Goal: Transaction & Acquisition: Purchase product/service

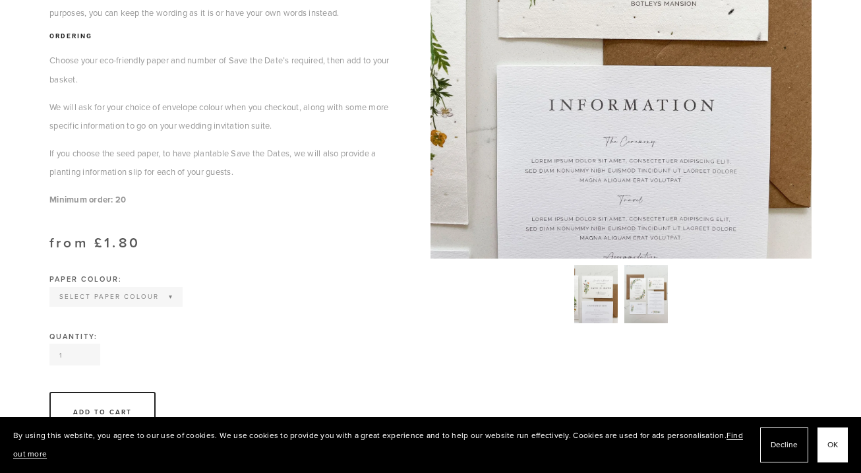
scroll to position [470, 0]
click at [642, 290] on img at bounding box center [646, 294] width 44 height 58
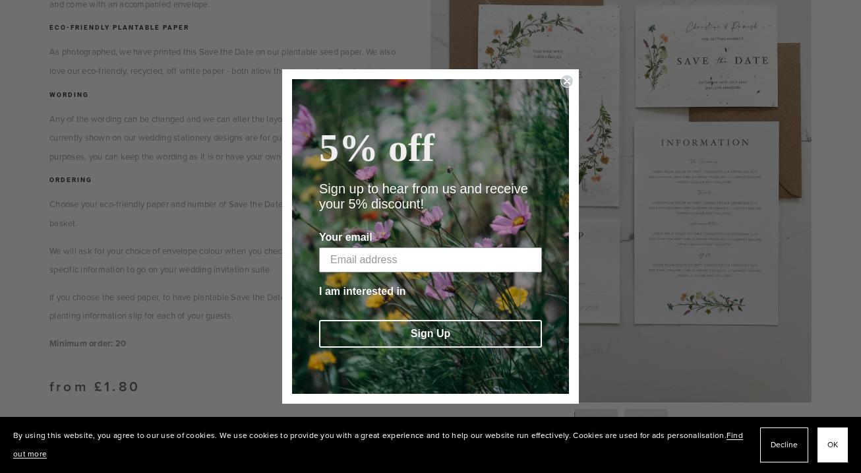
scroll to position [326, 0]
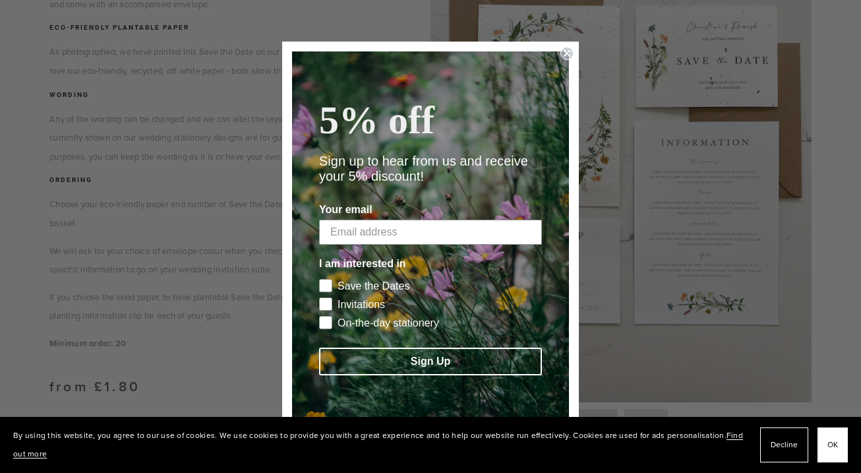
click at [566, 52] on icon "Close dialog" at bounding box center [566, 53] width 5 height 5
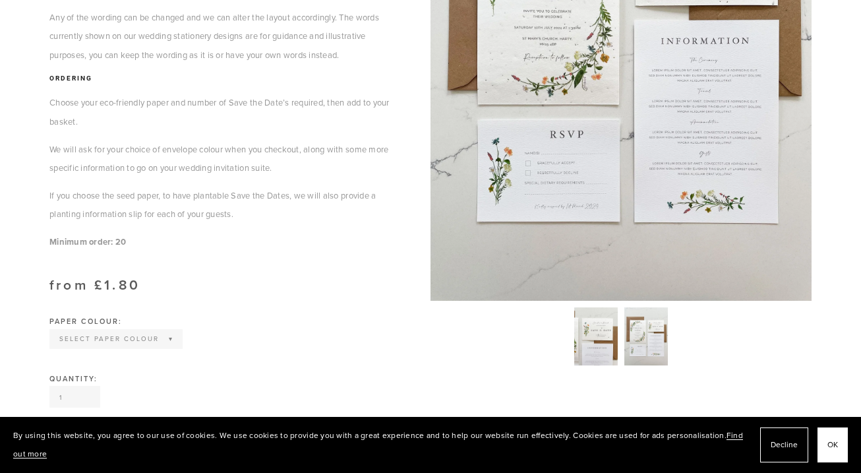
scroll to position [561, 0]
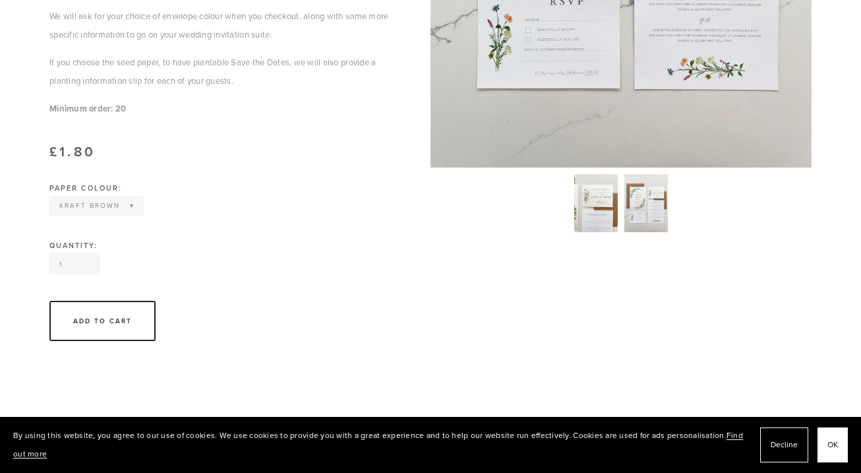
select select "Wildflower Seed paper"
drag, startPoint x: 71, startPoint y: 272, endPoint x: 42, endPoint y: 273, distance: 29.0
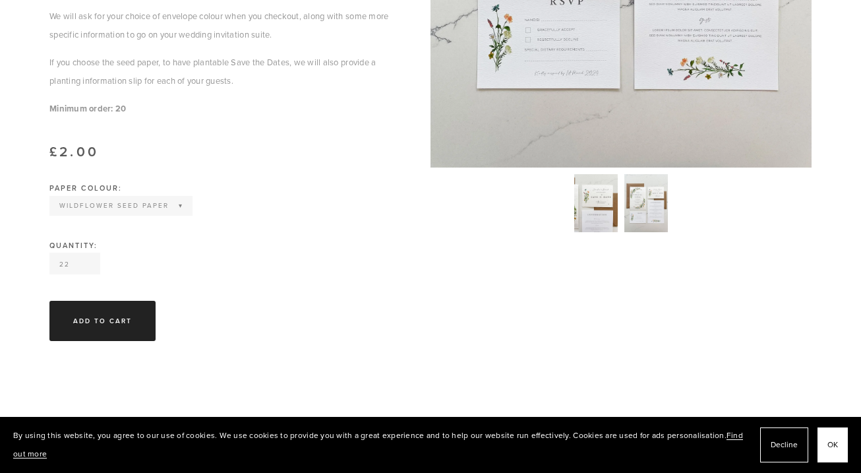
type input "22"
click at [120, 326] on div "Add To Cart" at bounding box center [102, 321] width 59 height 10
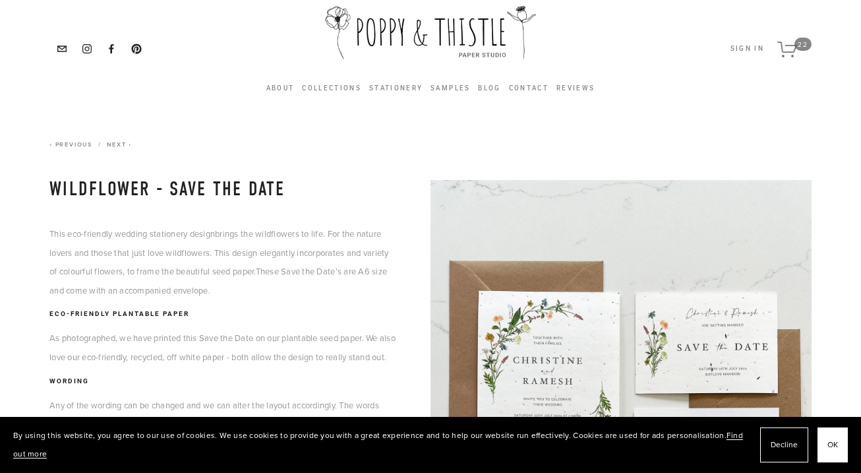
scroll to position [0, 0]
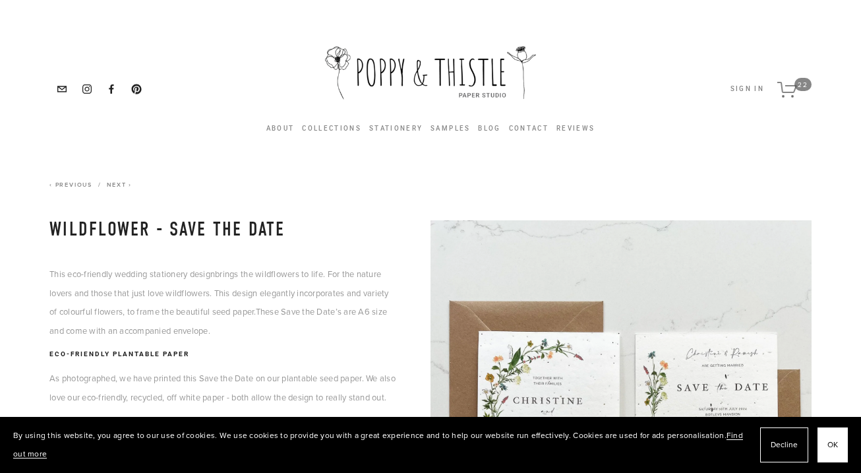
click at [794, 76] on span "Cart 22" at bounding box center [794, 89] width 34 height 26
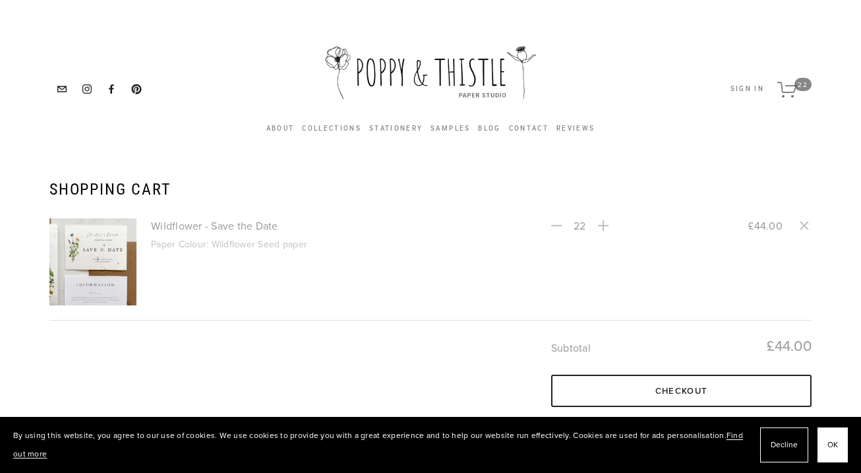
click at [111, 264] on div "Wildflower - Save the Date image" at bounding box center [92, 261] width 87 height 87
click at [196, 222] on link "Wildflower - Save the Date" at bounding box center [332, 225] width 362 height 15
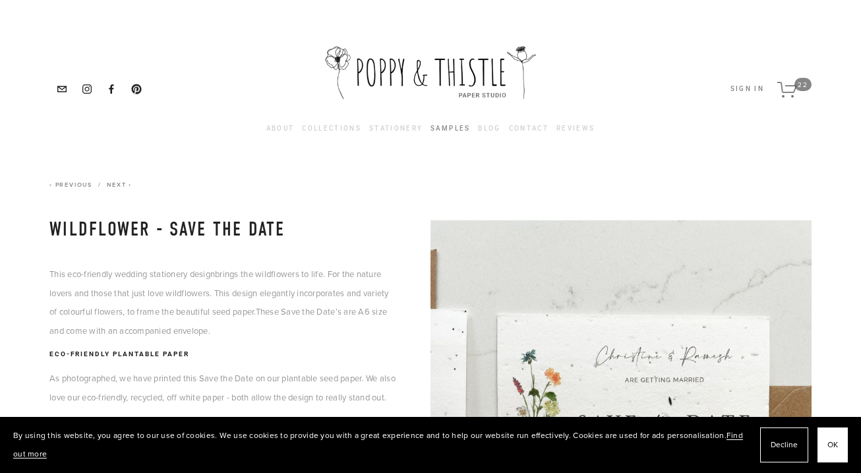
click at [444, 127] on link "Samples" at bounding box center [451, 128] width 40 height 15
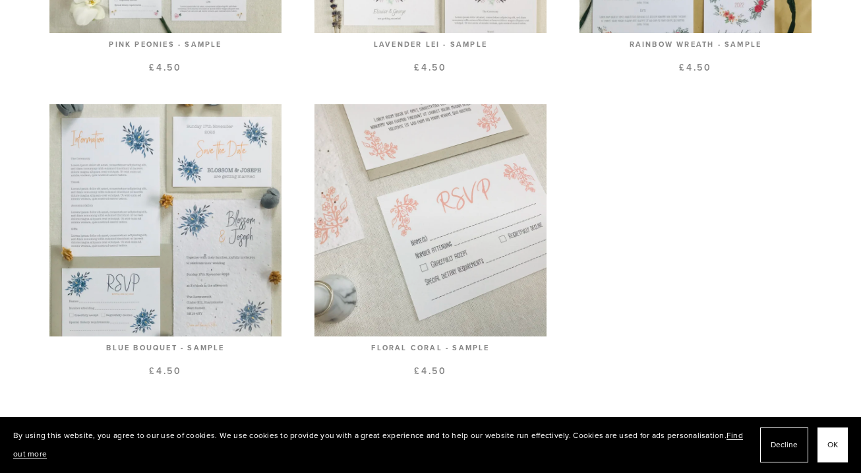
scroll to position [1879, 0]
